Goal: Task Accomplishment & Management: Manage account settings

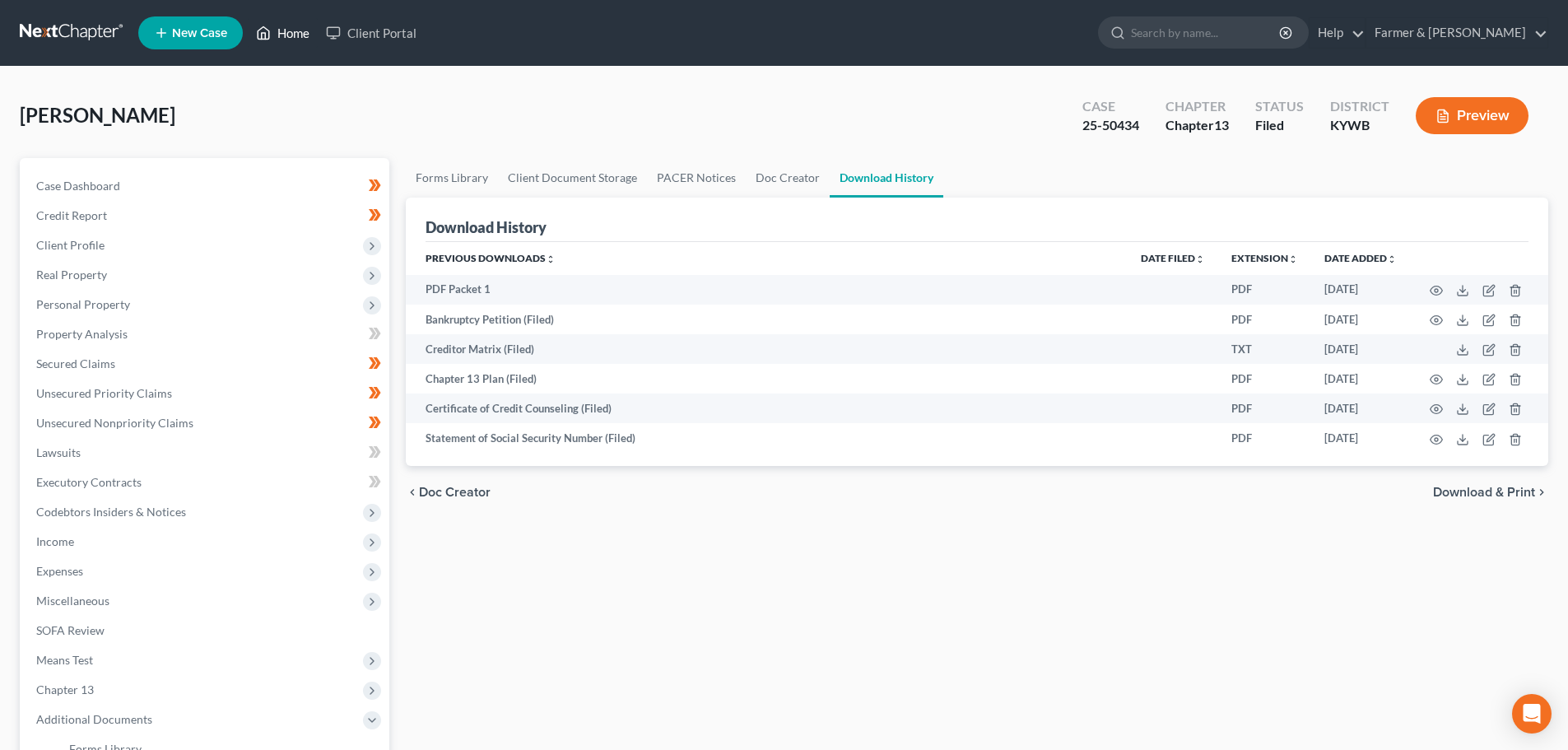
click at [287, 26] on link "Home" at bounding box center [283, 33] width 70 height 29
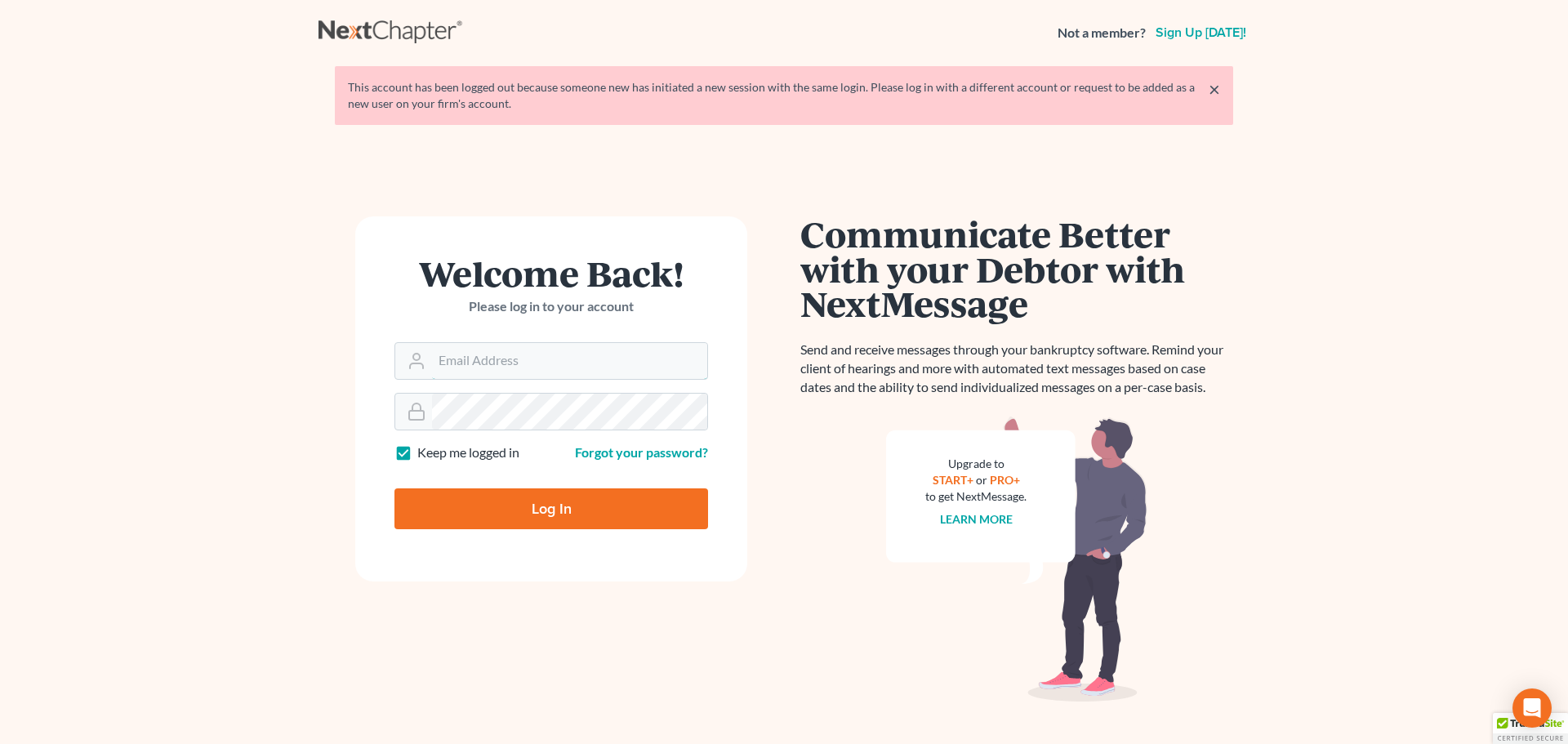
type input "tina@farmerwright.com"
click at [564, 508] on input "Log In" at bounding box center [552, 509] width 314 height 41
type input "Thinking..."
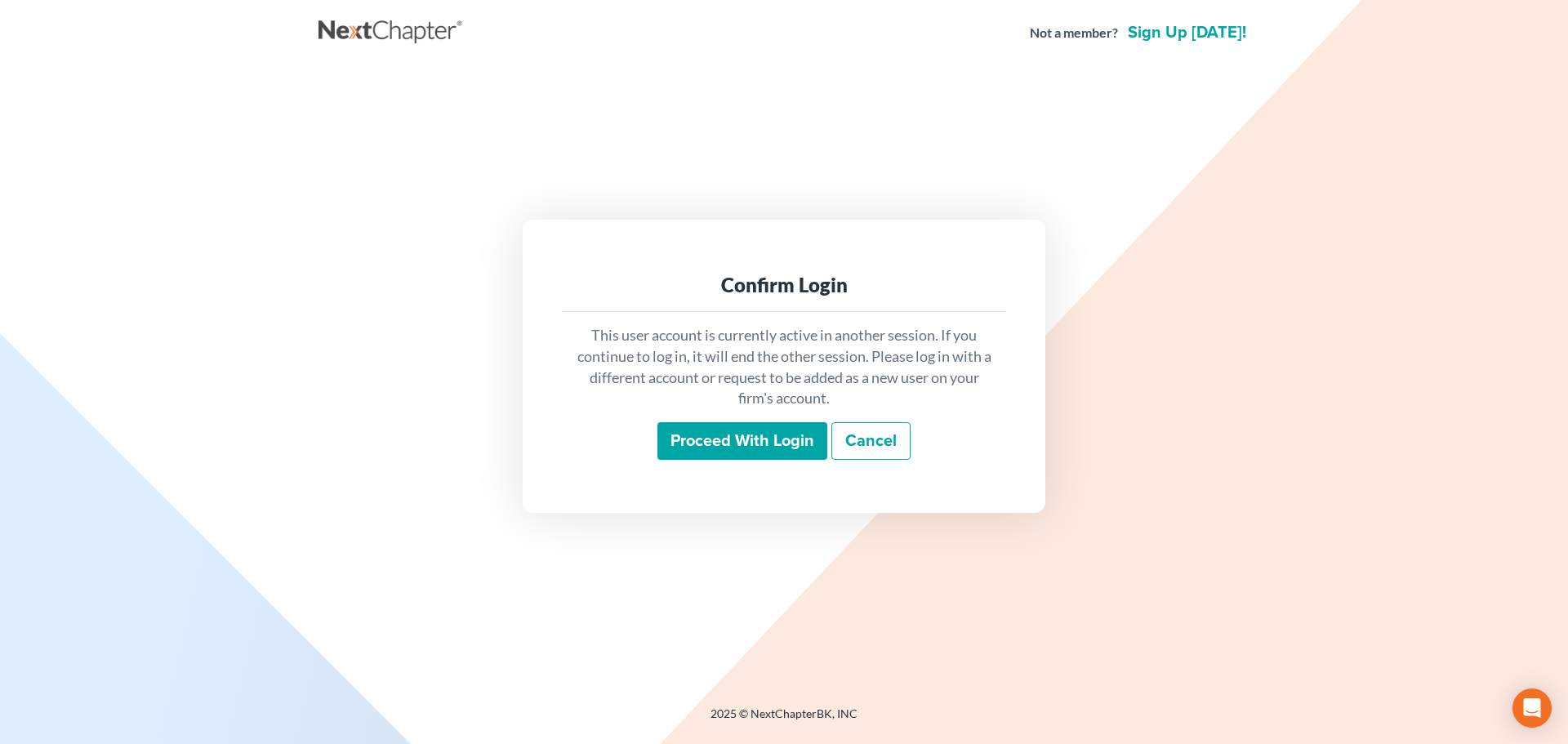
click at [714, 439] on input "Proceed with login" at bounding box center [742, 440] width 170 height 37
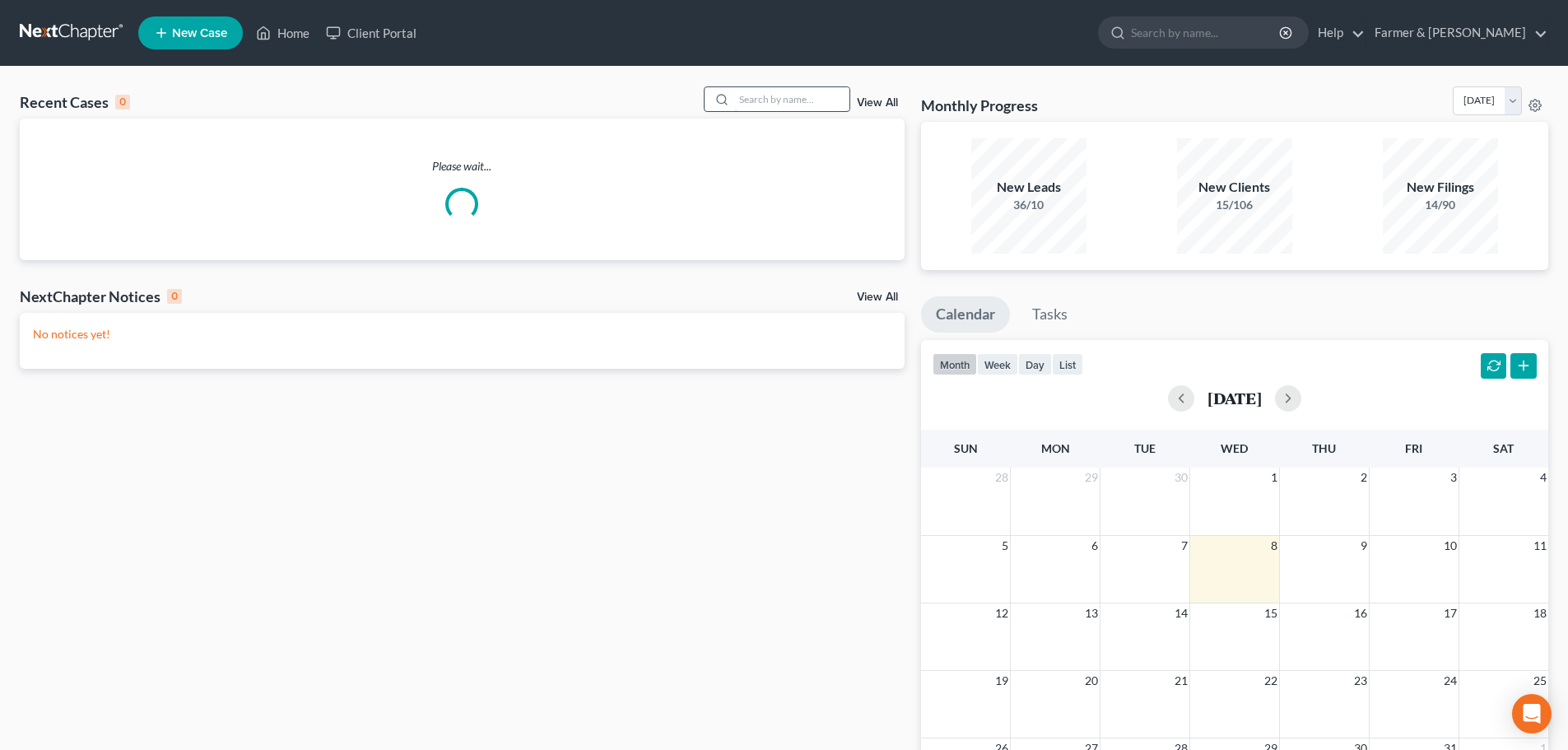
drag, startPoint x: 747, startPoint y: 98, endPoint x: 777, endPoint y: 107, distance: 31.3
click at [748, 98] on input "search" at bounding box center [791, 99] width 115 height 24
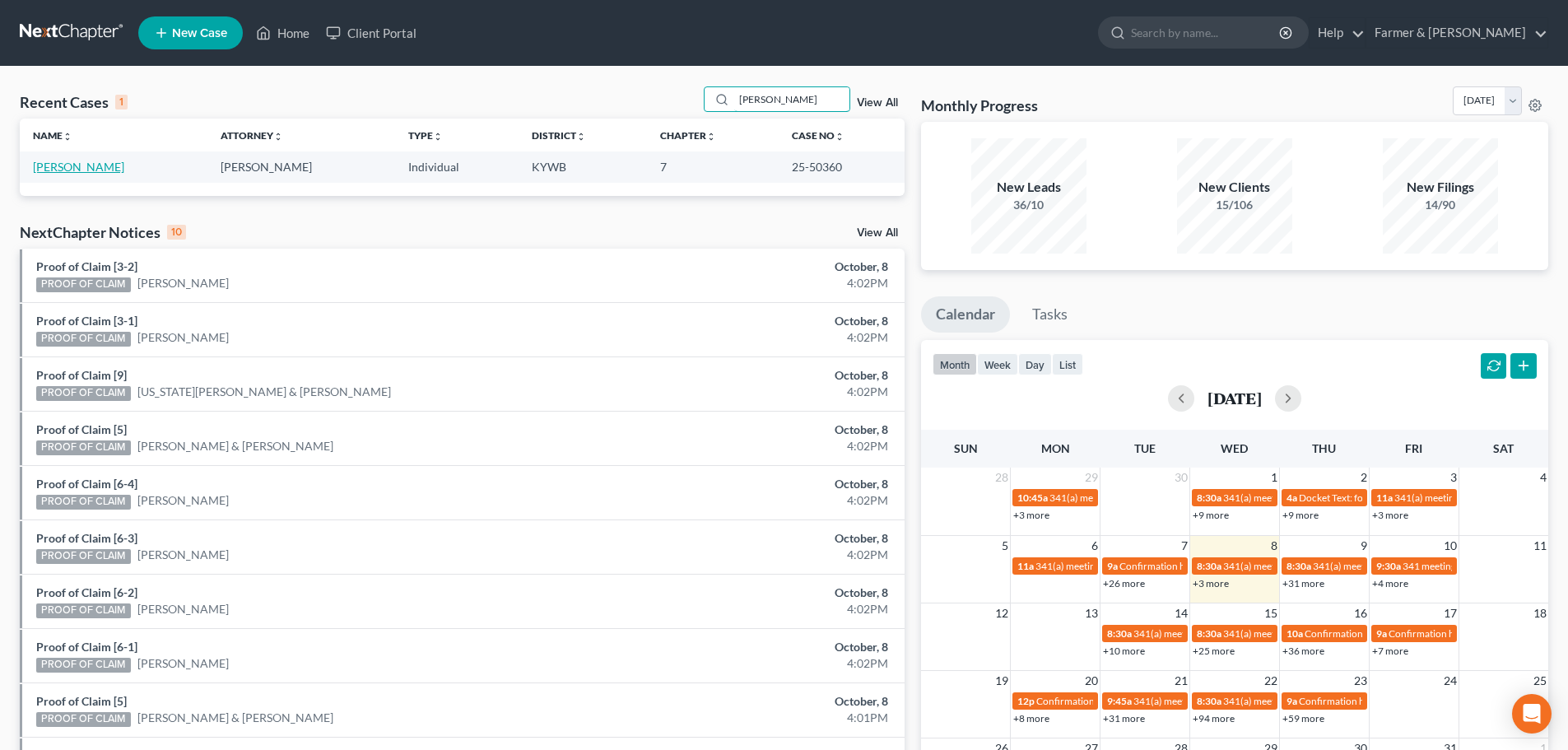
type input "bryan lester"
click at [58, 170] on link "Lester, Richard" at bounding box center [78, 166] width 91 height 14
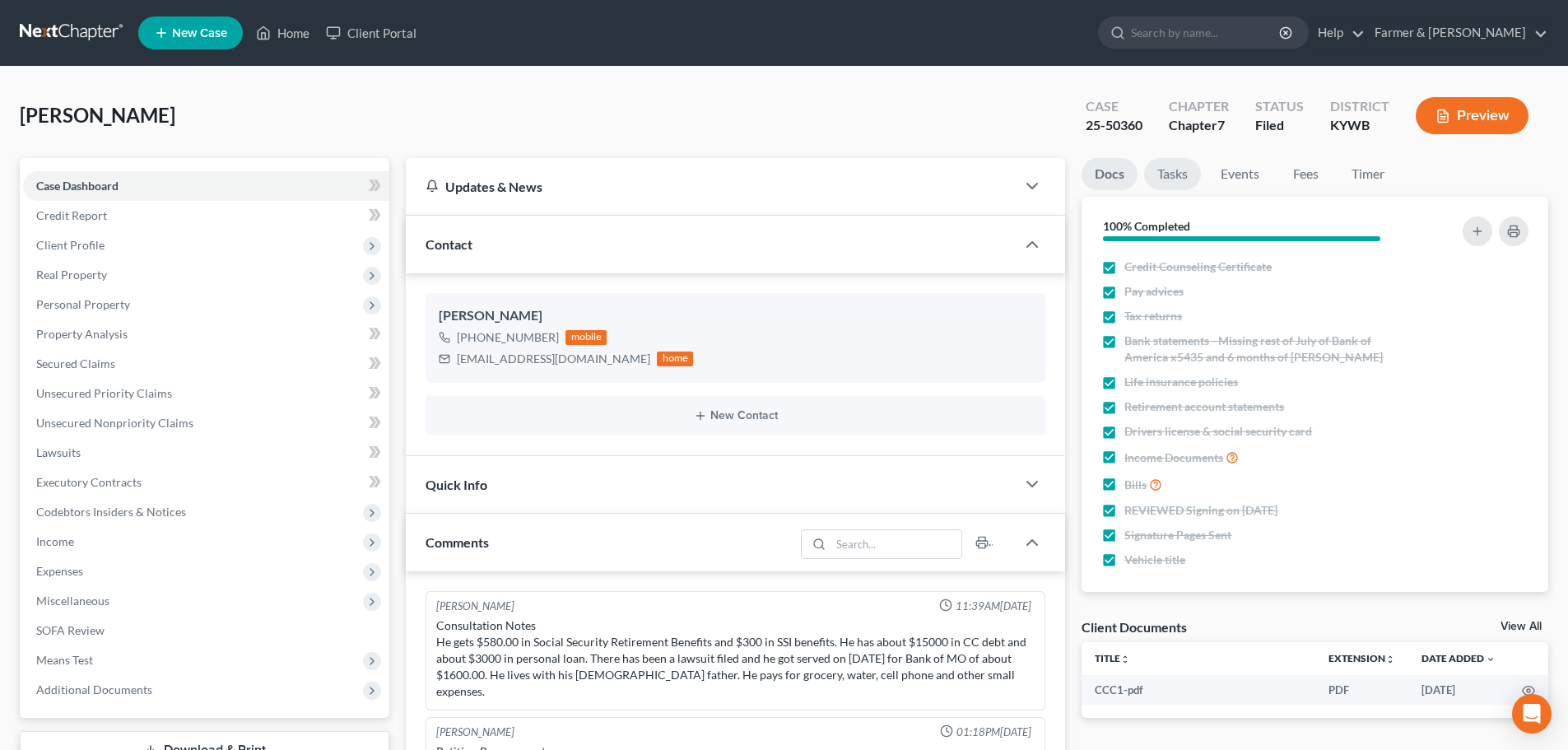
click at [1176, 175] on link "Tasks" at bounding box center [1173, 174] width 57 height 32
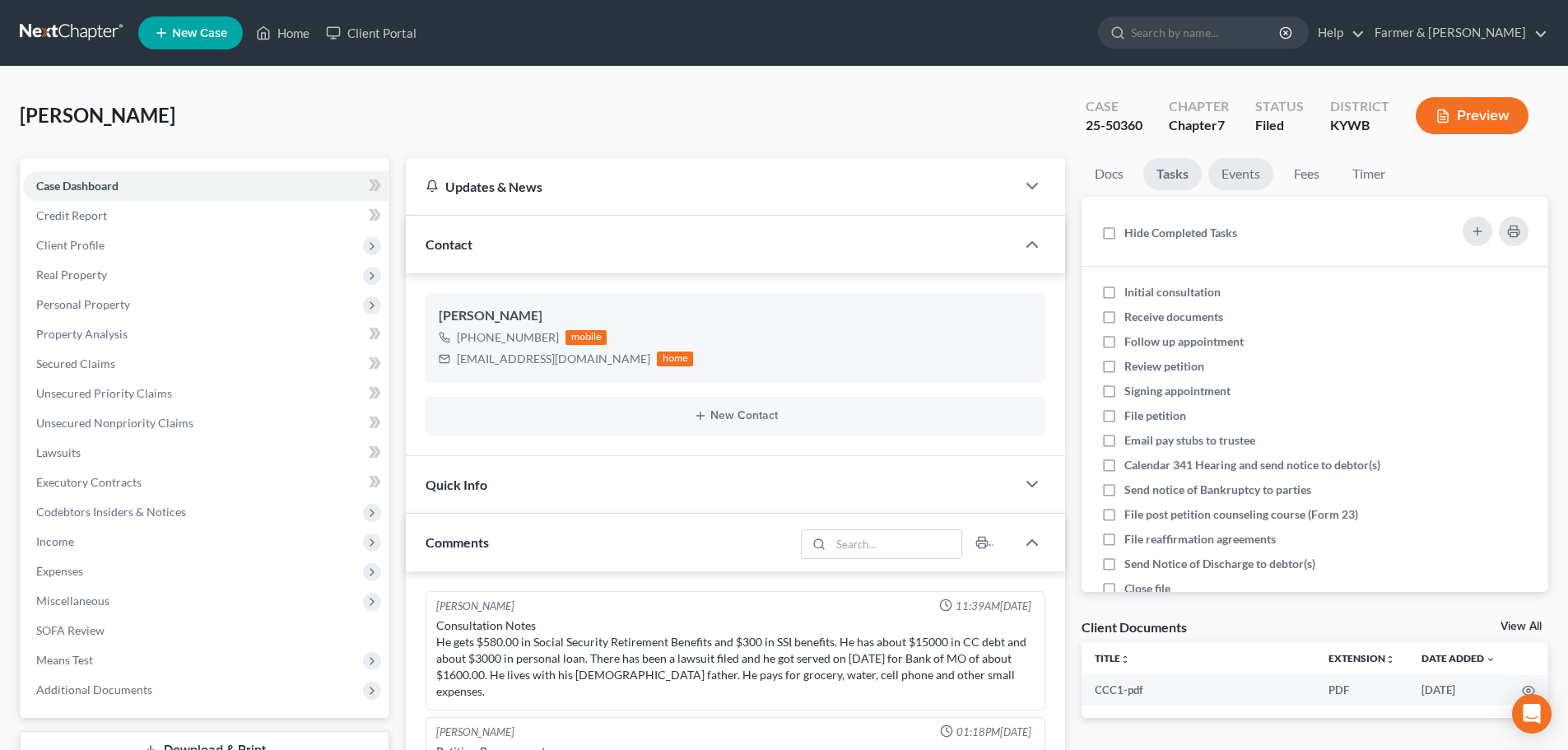
click at [1250, 173] on link "Events" at bounding box center [1241, 174] width 65 height 32
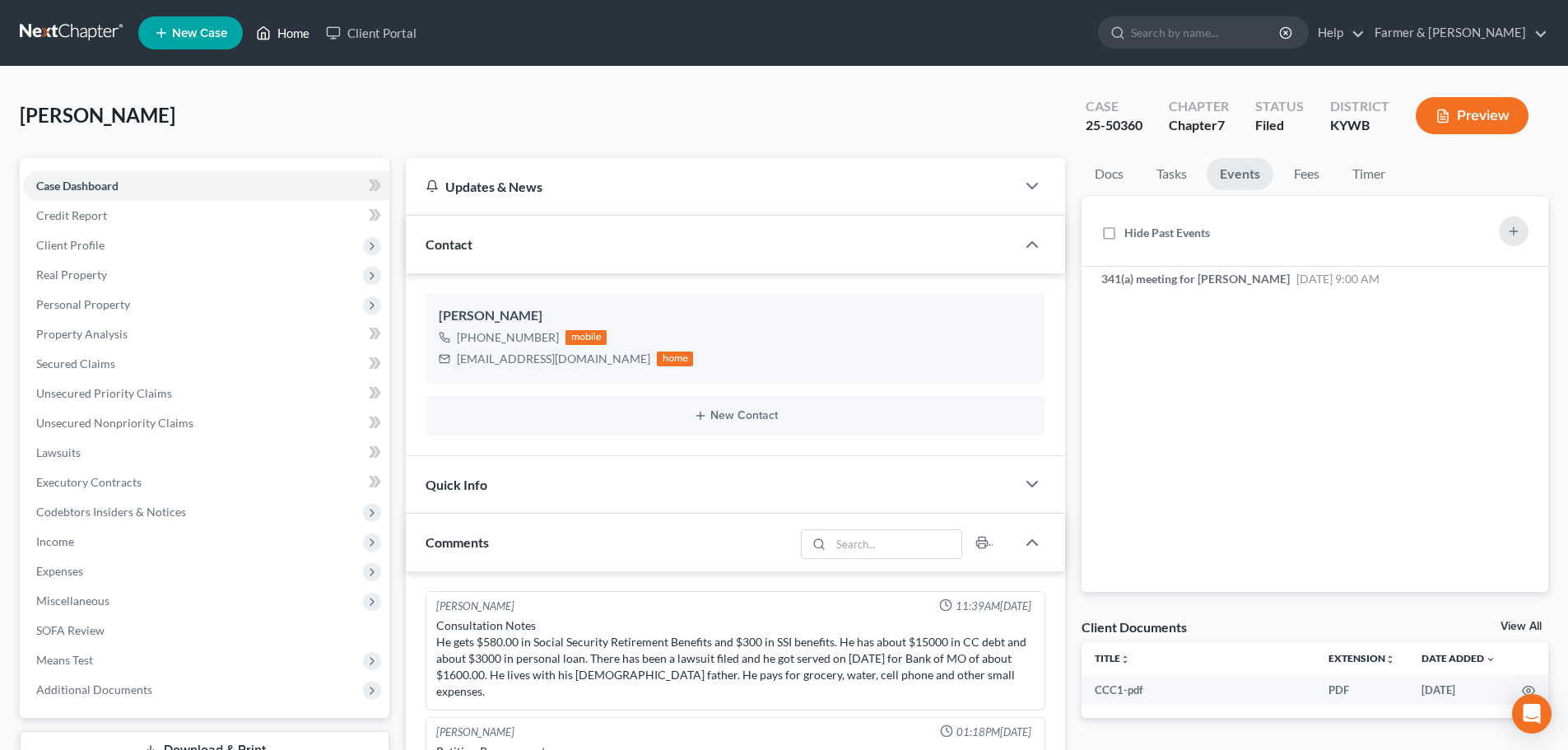
click at [294, 37] on link "Home" at bounding box center [283, 33] width 70 height 29
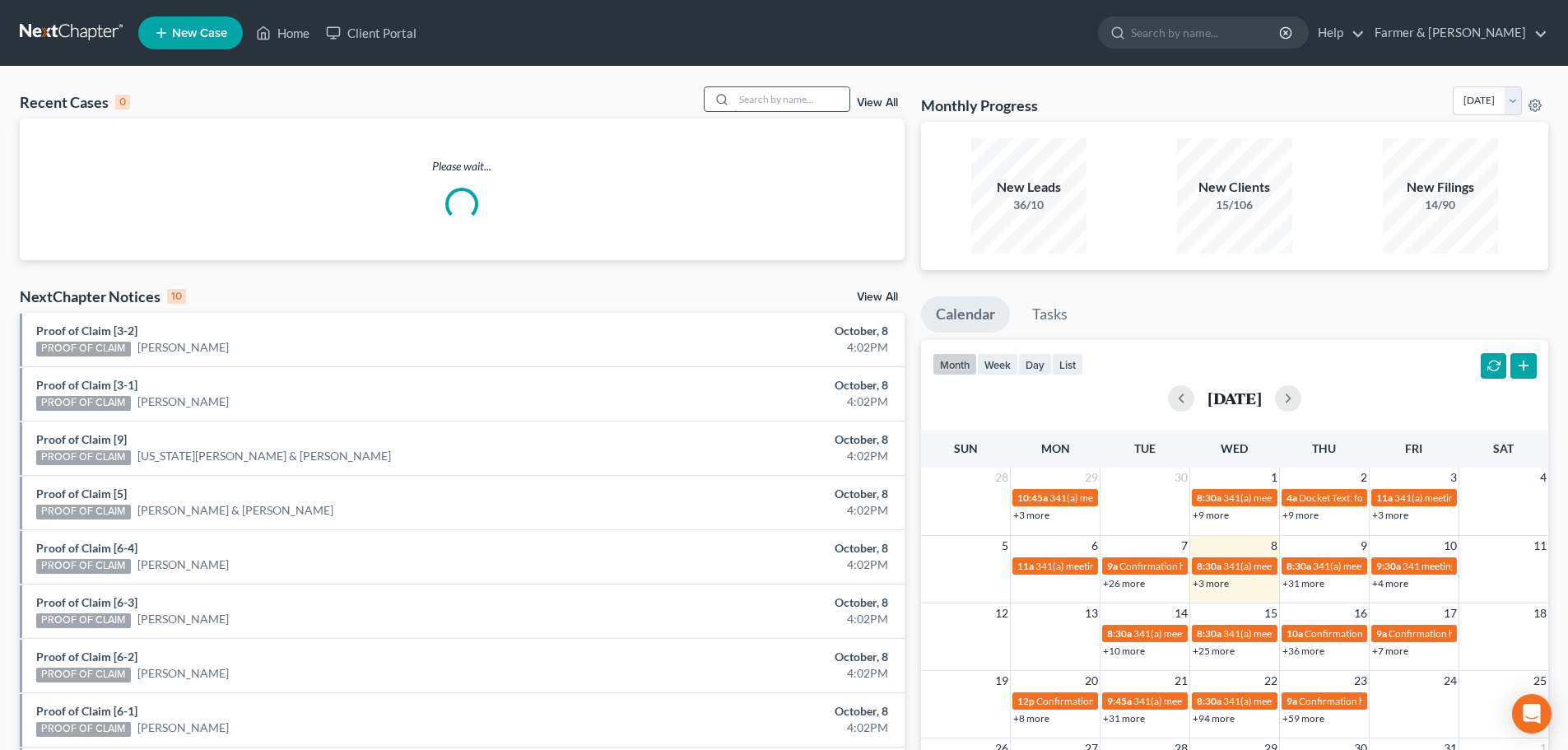
click at [782, 98] on input "search" at bounding box center [791, 99] width 115 height 24
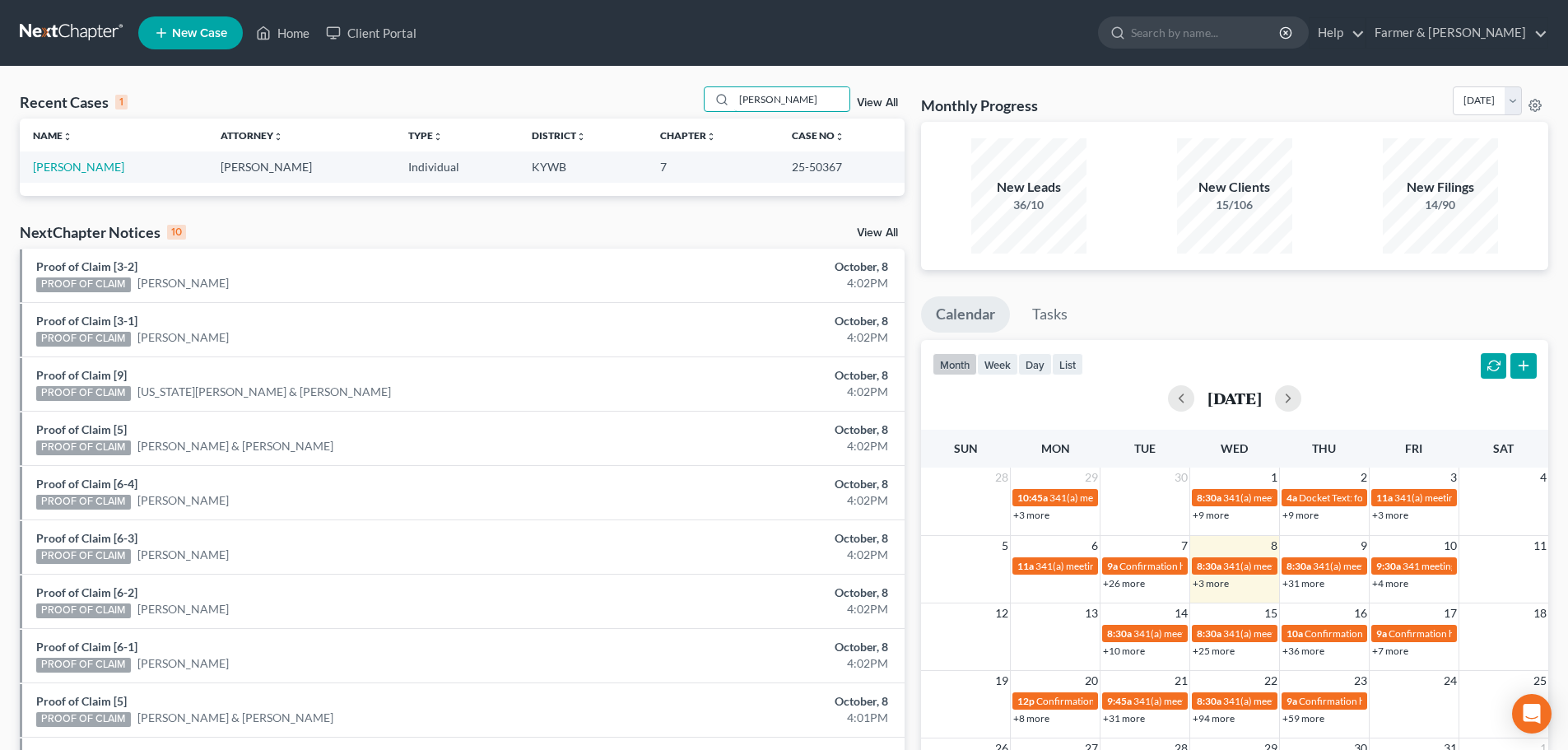
type input "donnalee boyd"
click at [82, 175] on td "Boyd, Donnalee" at bounding box center [113, 166] width 187 height 30
click at [86, 167] on link "Boyd, Donnalee" at bounding box center [78, 166] width 91 height 14
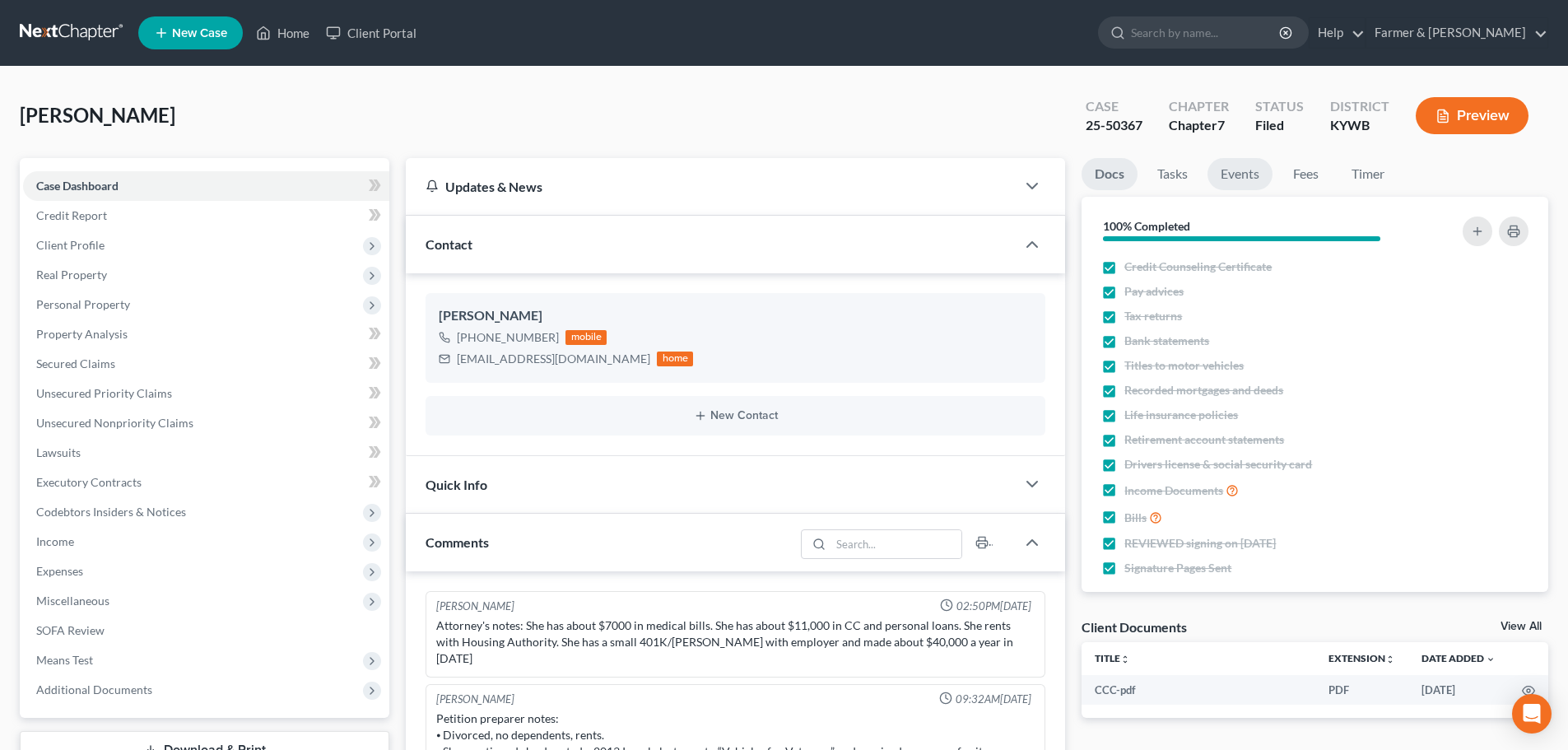
click at [1253, 173] on link "Events" at bounding box center [1240, 174] width 65 height 32
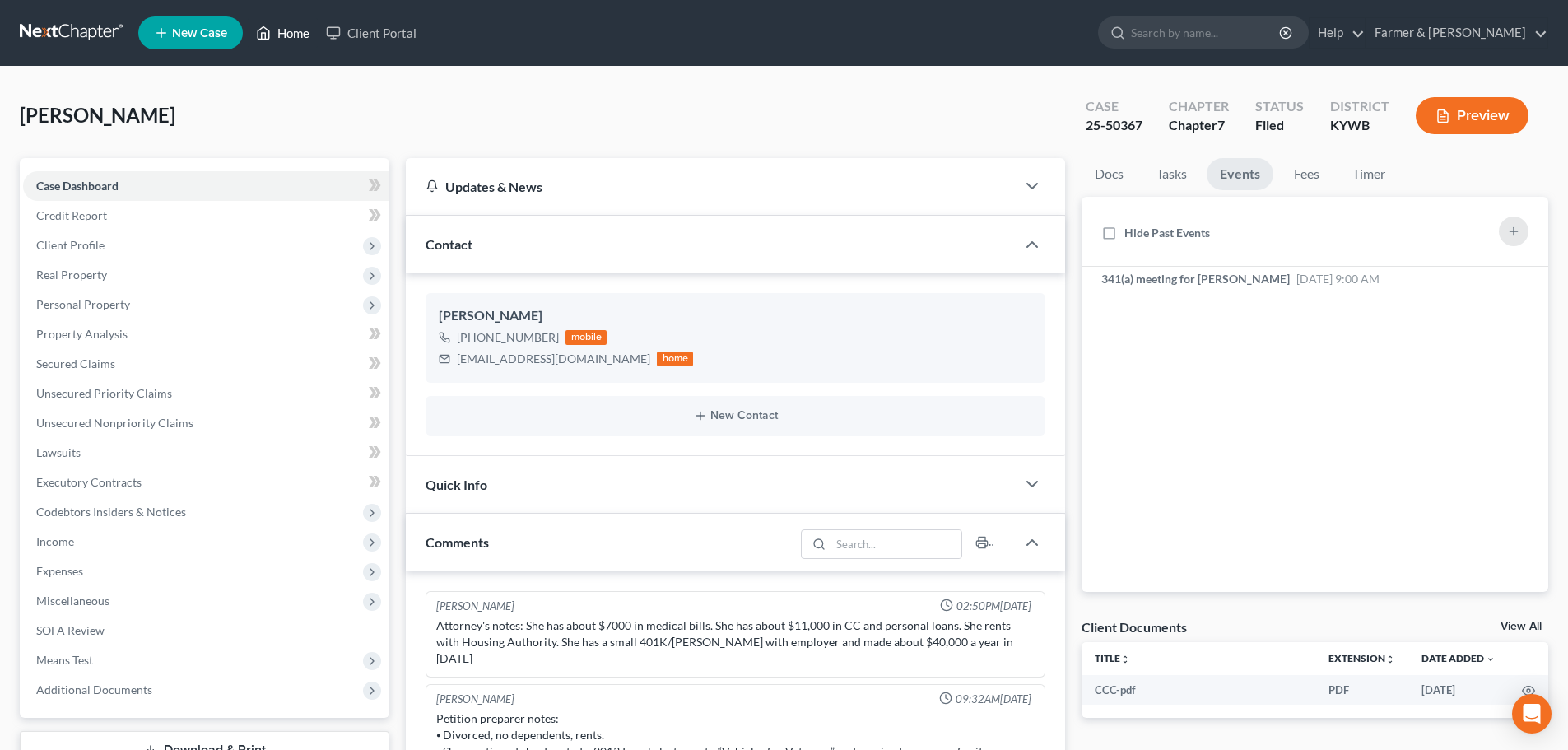
click at [293, 37] on link "Home" at bounding box center [283, 33] width 70 height 29
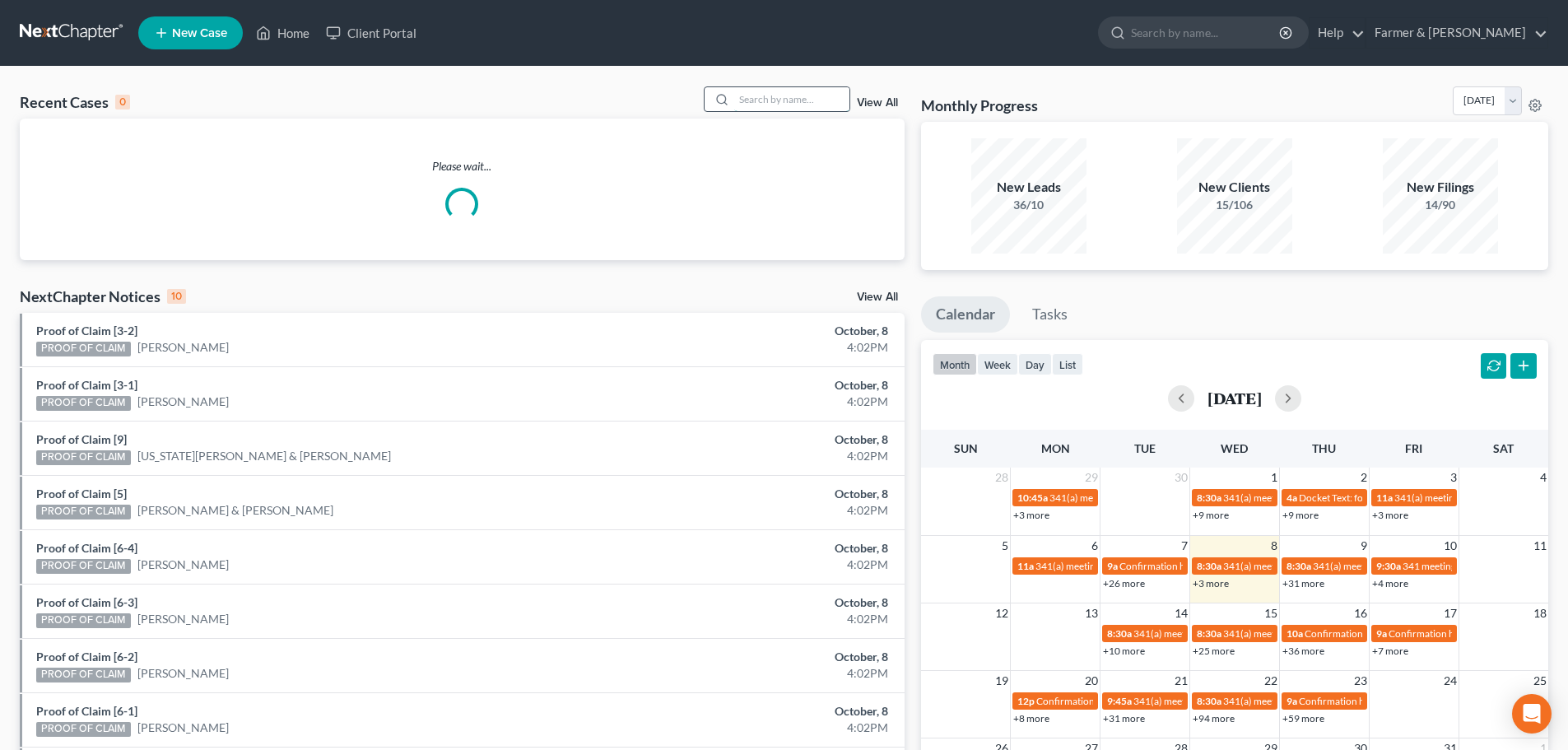
click at [788, 96] on input "search" at bounding box center [791, 99] width 115 height 24
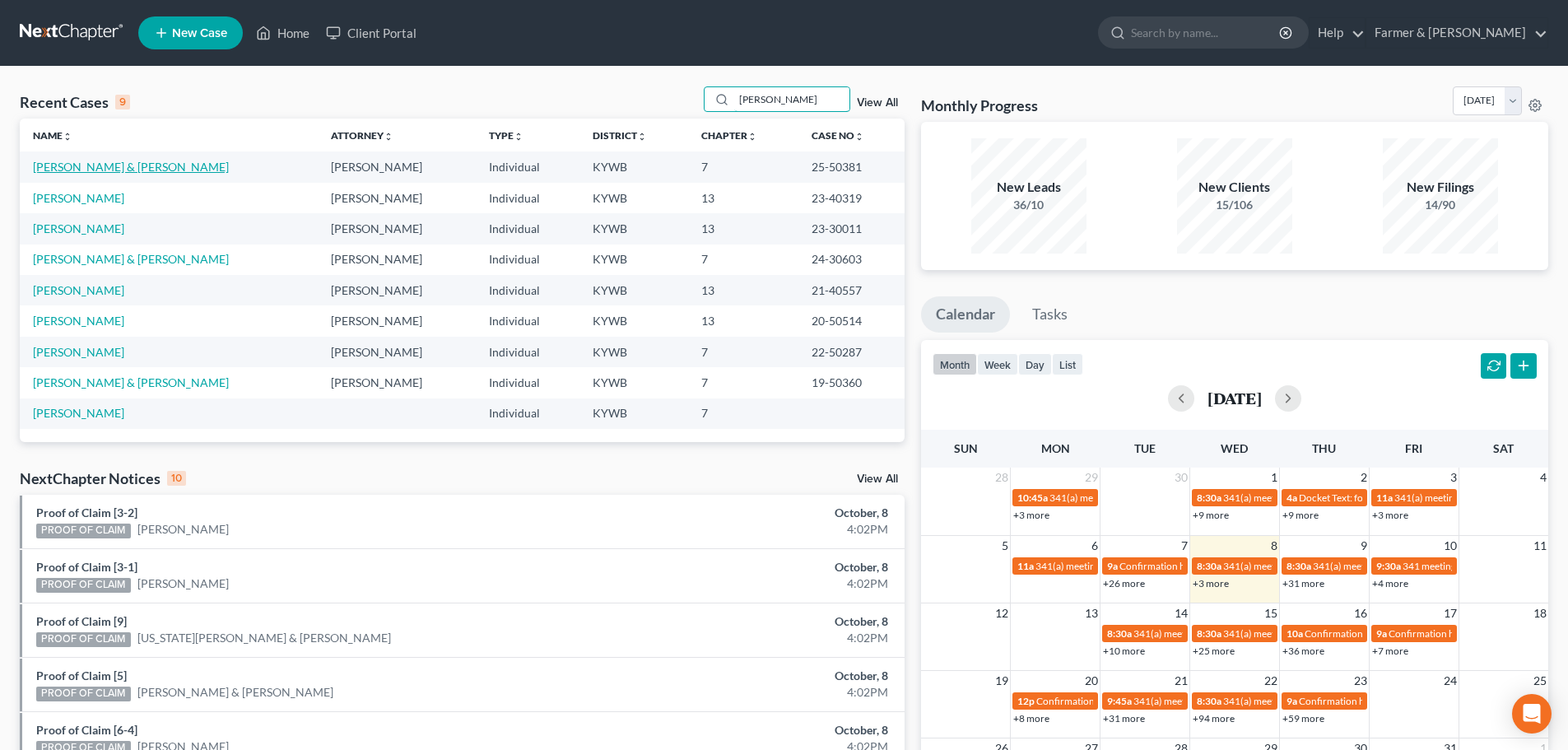
type input "riley"
click at [123, 168] on link "Riley, Matthew & Sandra" at bounding box center [131, 166] width 196 height 14
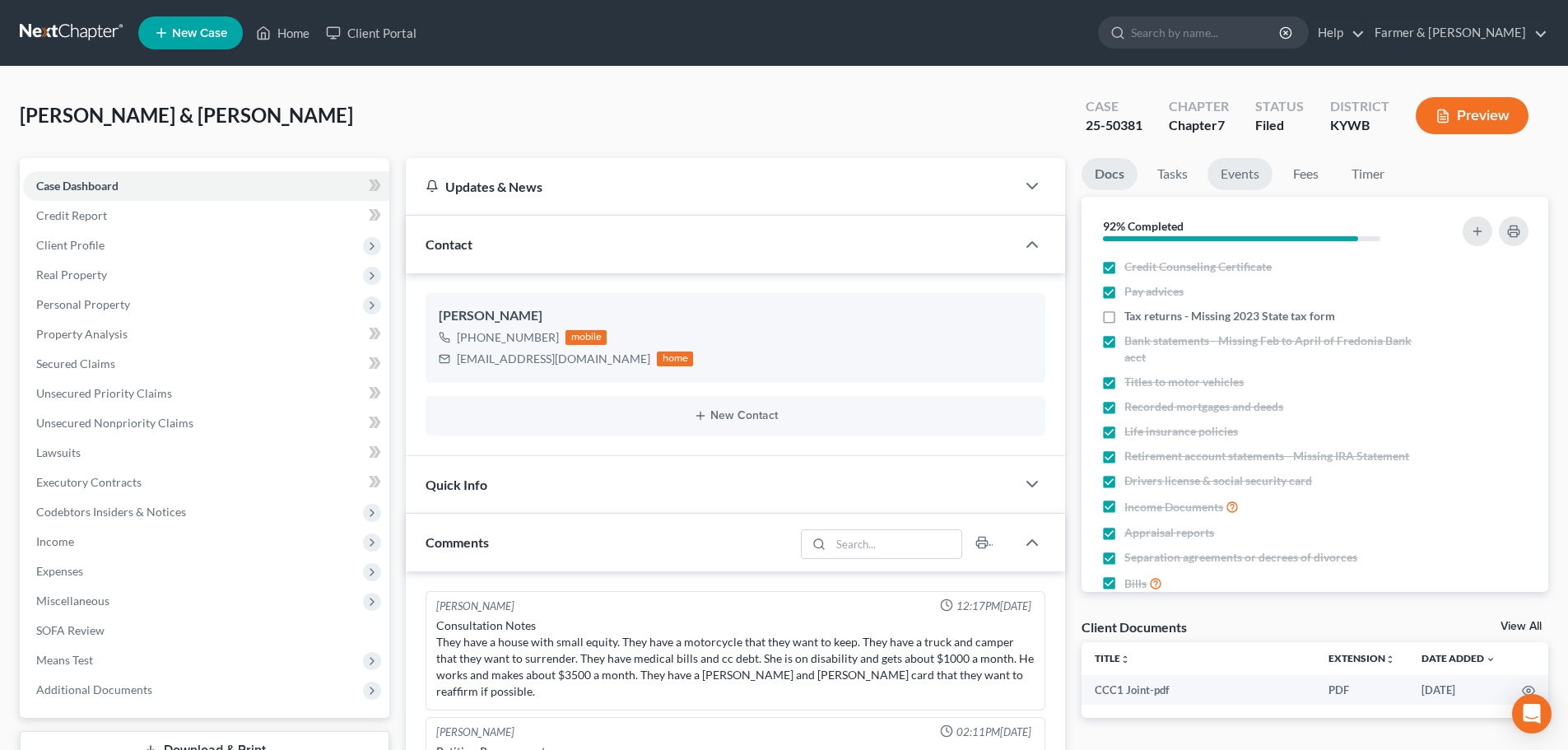
click at [1242, 170] on link "Events" at bounding box center [1240, 174] width 65 height 32
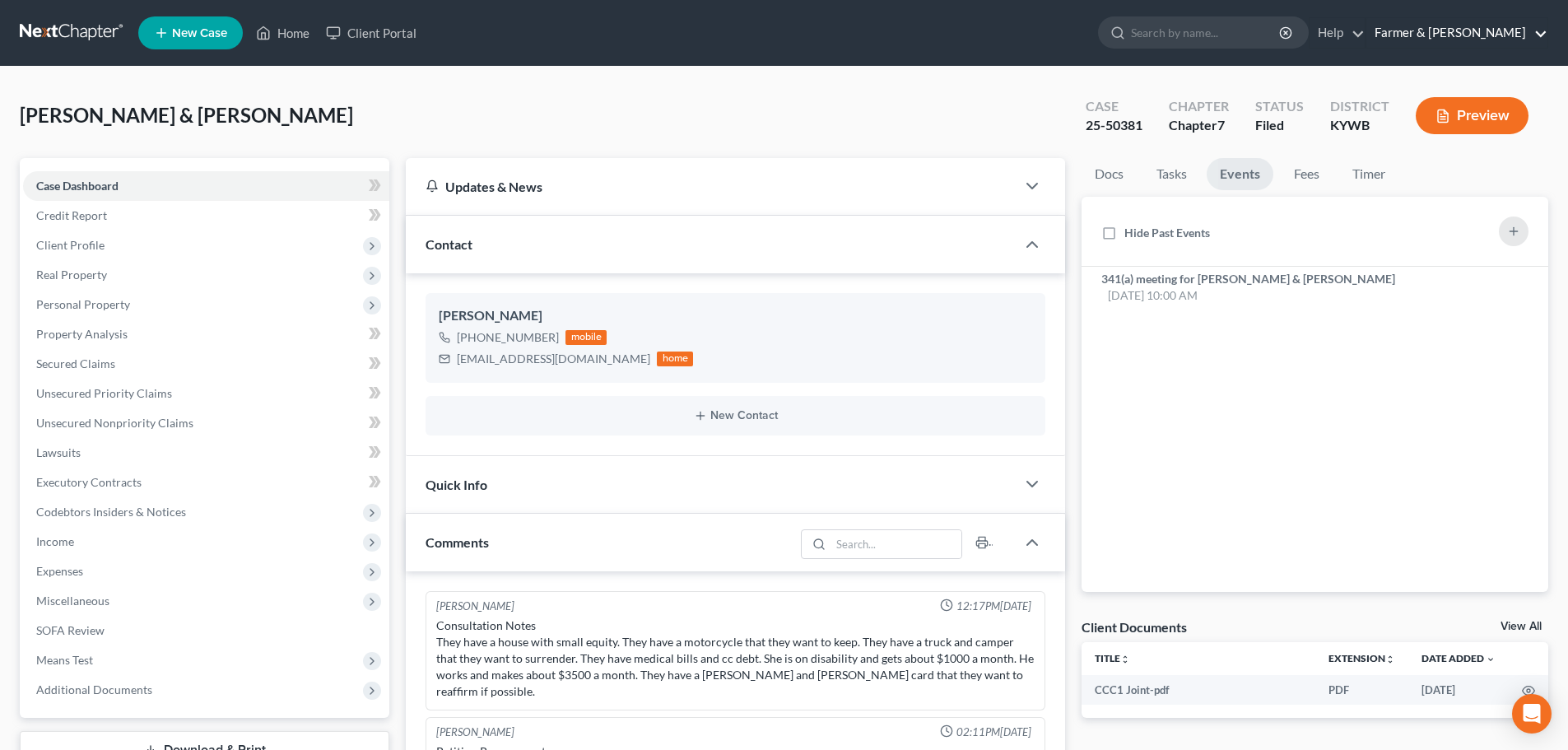
click at [1473, 28] on link "Farmer & Wright" at bounding box center [1457, 33] width 181 height 29
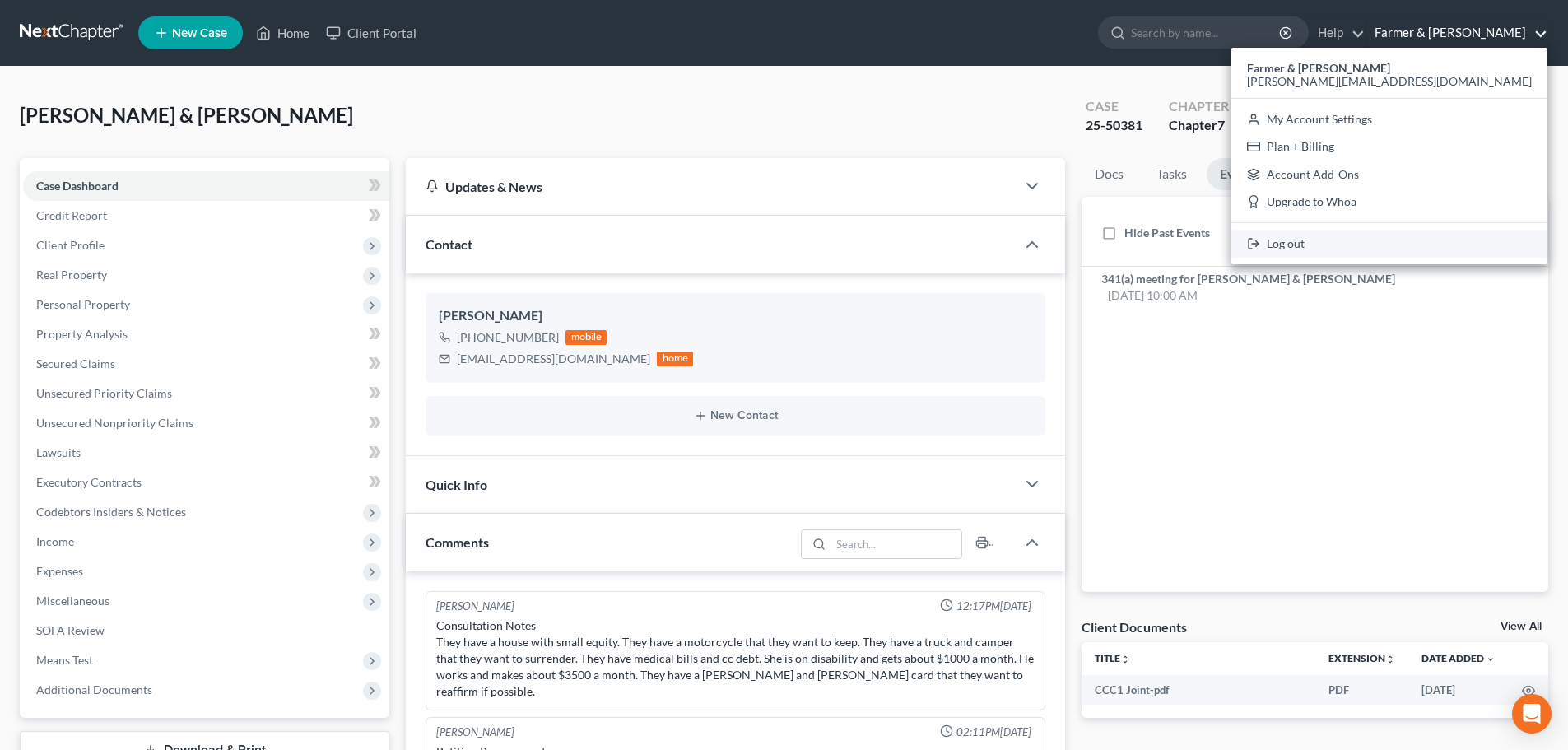
click at [1443, 247] on link "Log out" at bounding box center [1390, 244] width 316 height 28
